Goal: Entertainment & Leisure: Consume media (video, audio)

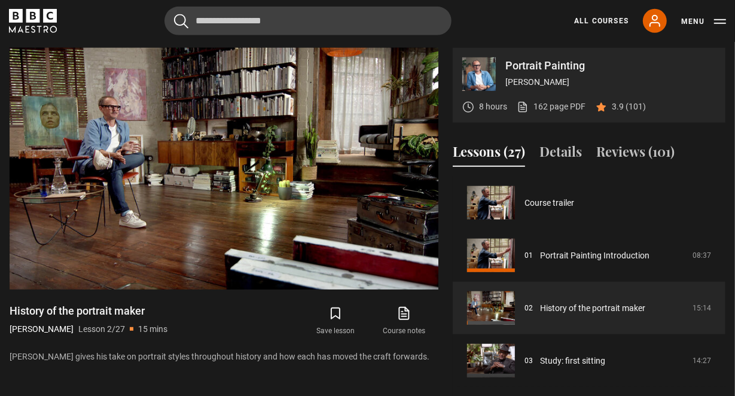
scroll to position [53, 0]
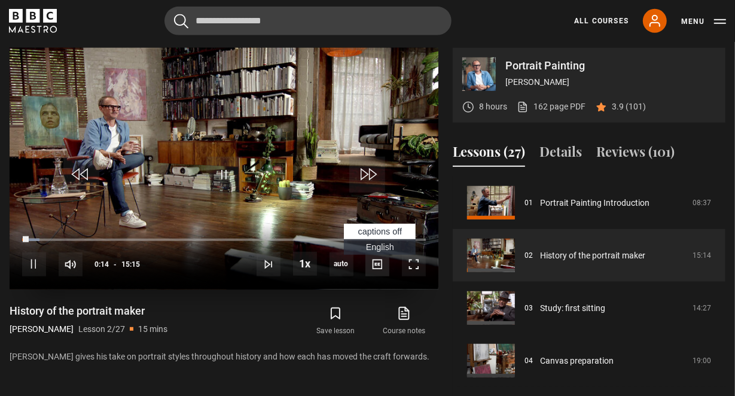
click at [383, 265] on span "Video Player" at bounding box center [378, 264] width 24 height 24
click at [380, 247] on span "English Captions" at bounding box center [380, 247] width 28 height 10
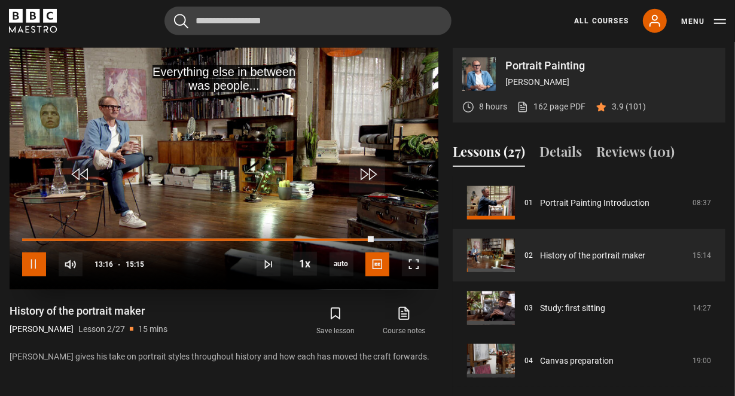
click at [30, 265] on span "Video Player" at bounding box center [34, 264] width 24 height 24
click at [237, 179] on span "Video Player" at bounding box center [224, 175] width 36 height 36
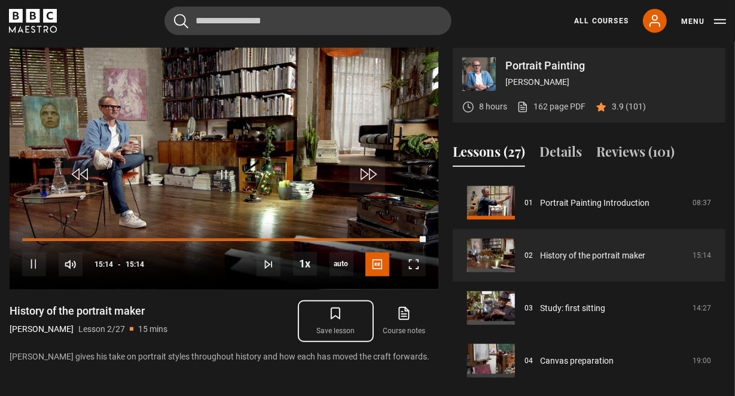
click at [337, 310] on icon "submit" at bounding box center [335, 313] width 14 height 14
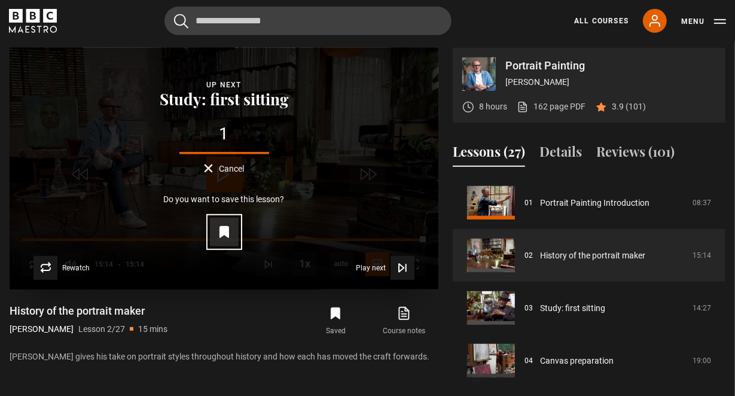
click at [225, 235] on icon "Video Player" at bounding box center [224, 232] width 8 height 11
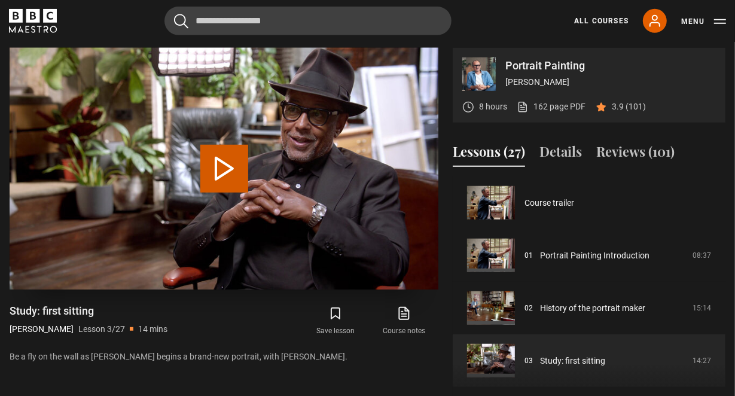
scroll to position [105, 0]
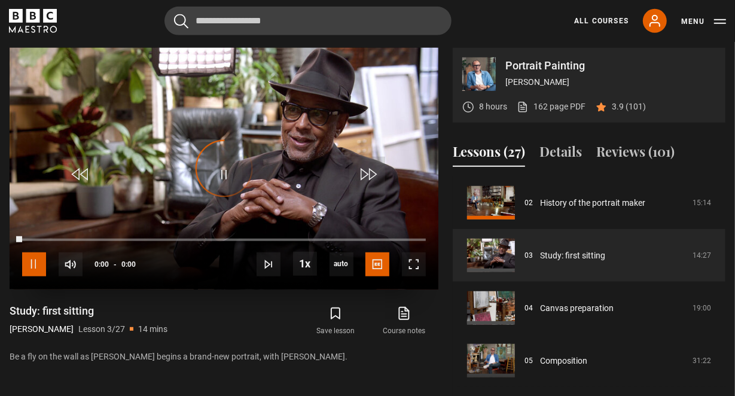
click at [33, 260] on span "Video Player" at bounding box center [34, 264] width 24 height 24
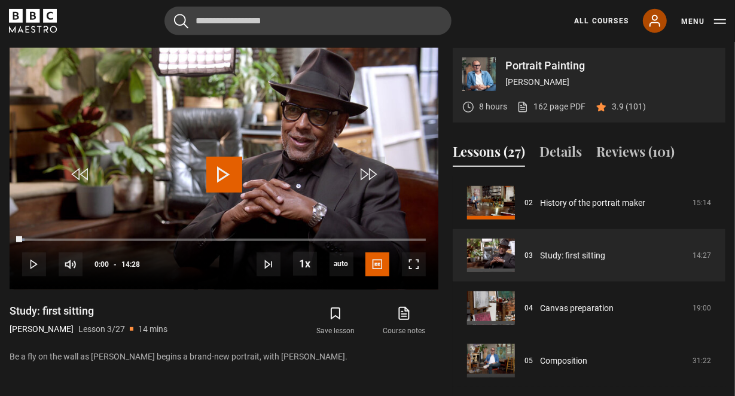
click at [655, 26] on icon at bounding box center [655, 21] width 14 height 14
